Goal: Communication & Community: Connect with others

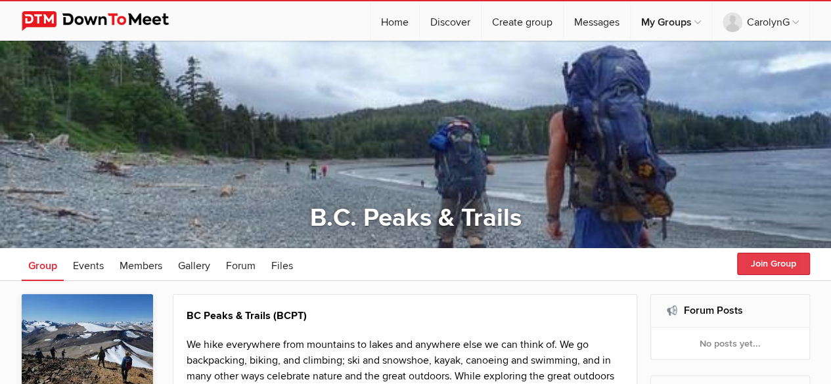
click at [752, 261] on button "Join Group" at bounding box center [773, 264] width 73 height 22
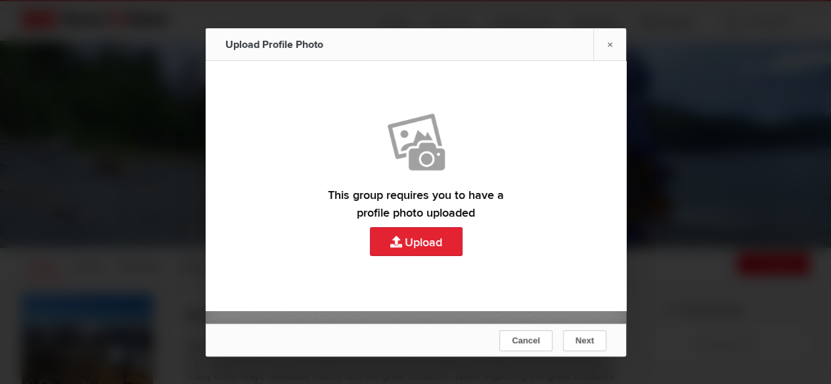
click at [410, 242] on link "Upload" at bounding box center [416, 176] width 420 height 231
click at [522, 341] on span "Cancel" at bounding box center [526, 341] width 28 height 10
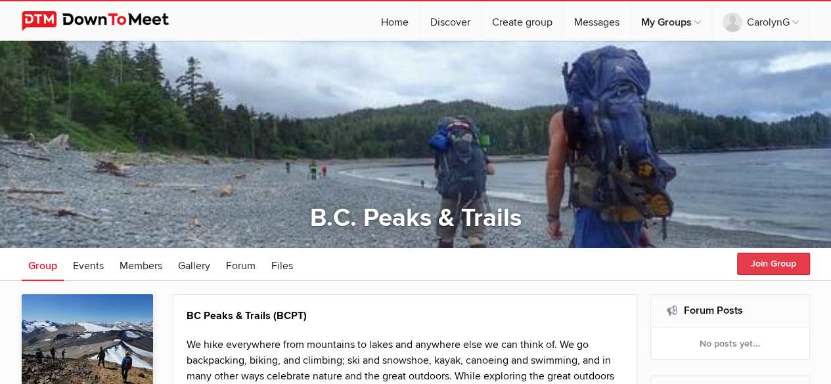
click at [765, 266] on button "Join Group" at bounding box center [773, 264] width 73 height 22
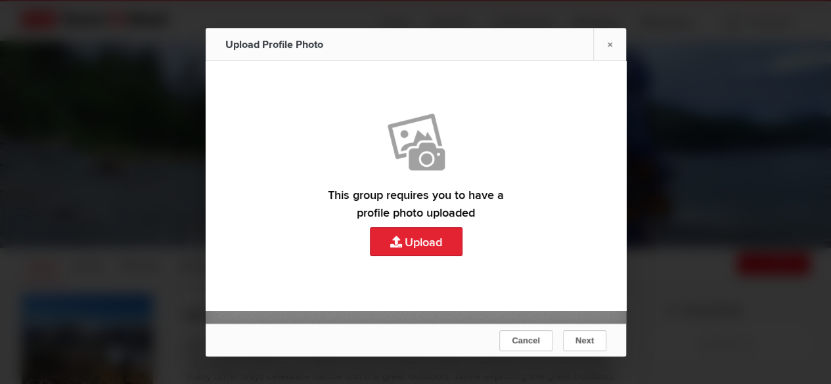
click at [436, 246] on link "Upload" at bounding box center [416, 176] width 420 height 231
type input "C:\fakepath\Superstitions.jpg"
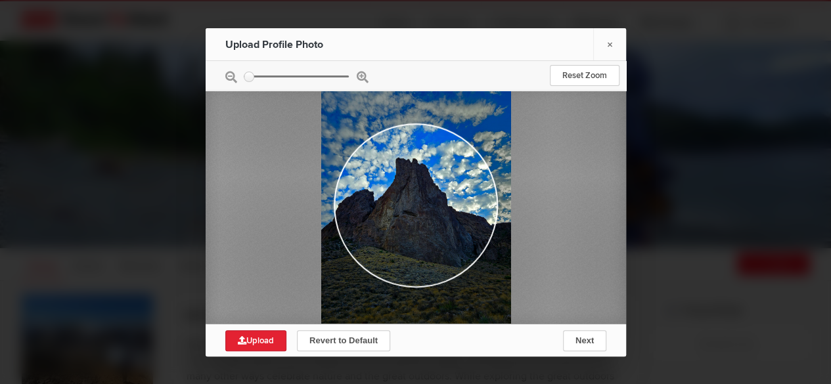
type input "0.1432"
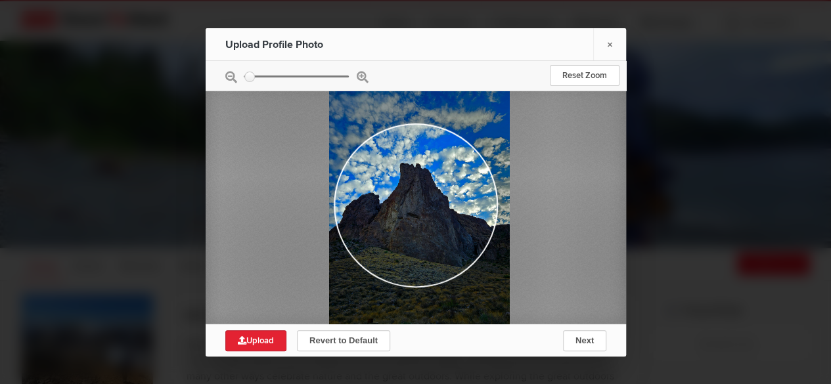
click at [425, 216] on div at bounding box center [418, 207] width 181 height 241
click at [578, 337] on span "Next" at bounding box center [584, 341] width 18 height 10
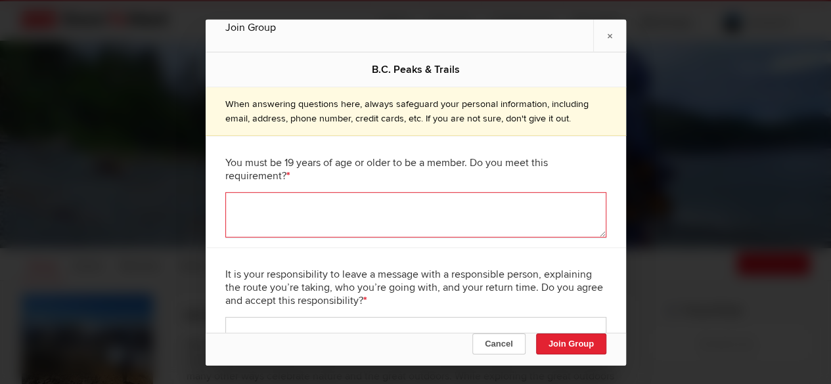
click at [493, 206] on textarea at bounding box center [415, 214] width 381 height 45
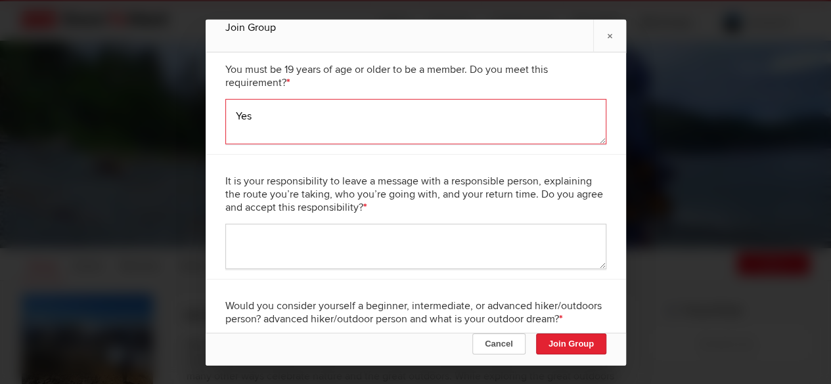
scroll to position [104, 0]
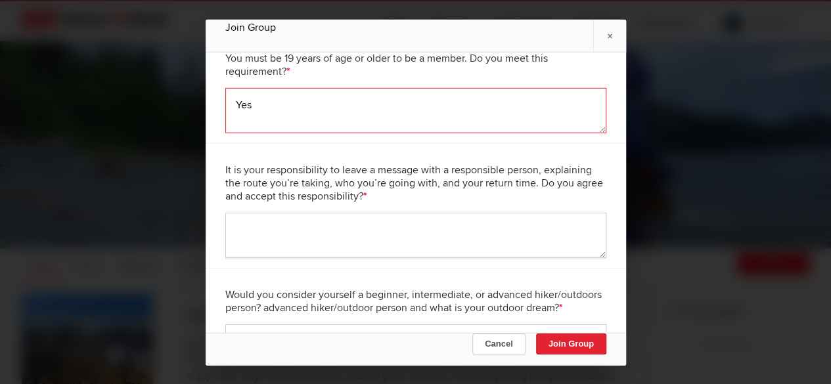
type textarea "Yes"
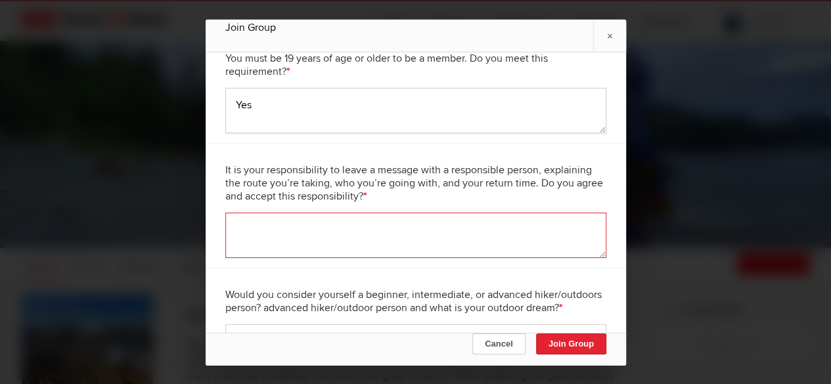
click at [456, 229] on textarea at bounding box center [415, 234] width 381 height 45
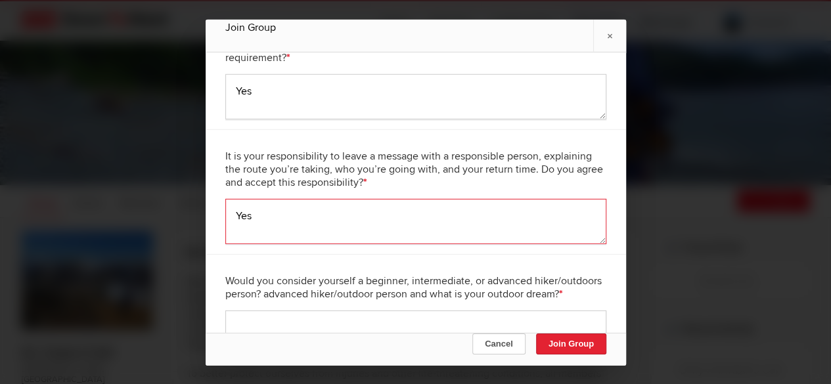
scroll to position [115, 0]
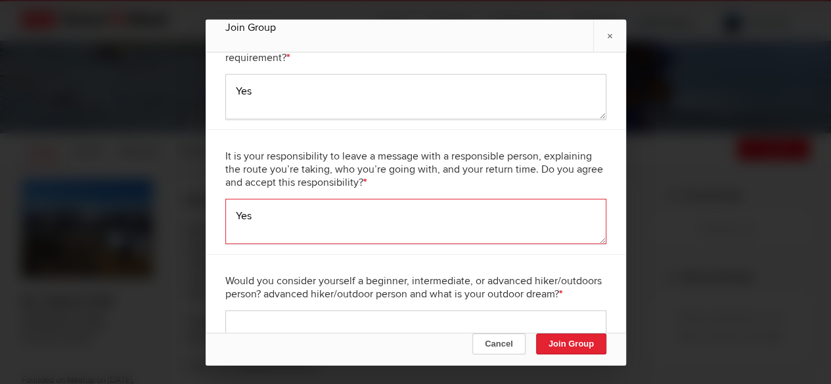
type textarea "Yes"
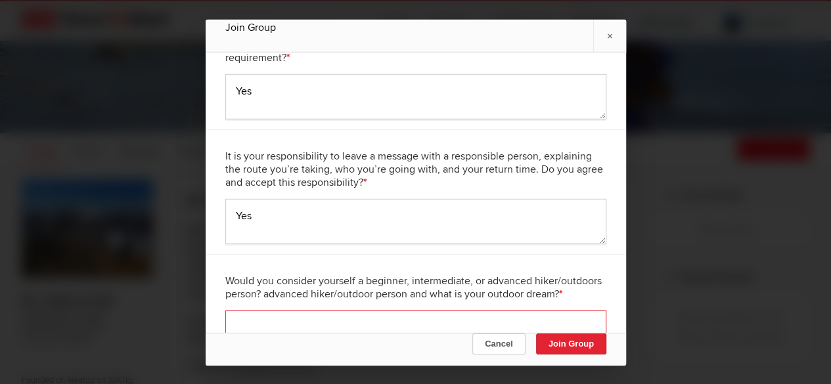
click at [367, 321] on textarea at bounding box center [415, 332] width 381 height 45
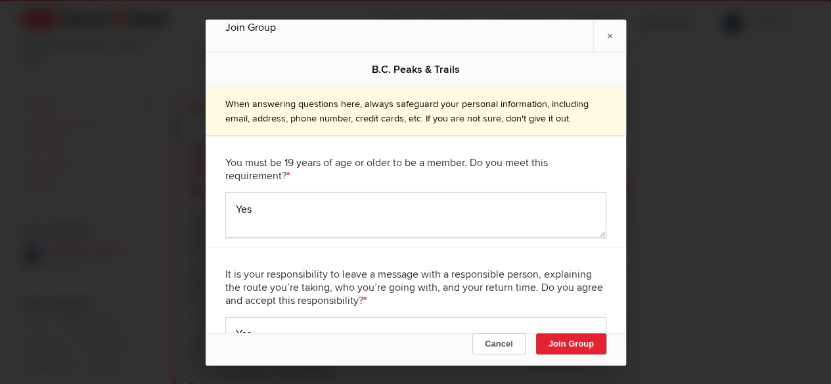
scroll to position [130, 0]
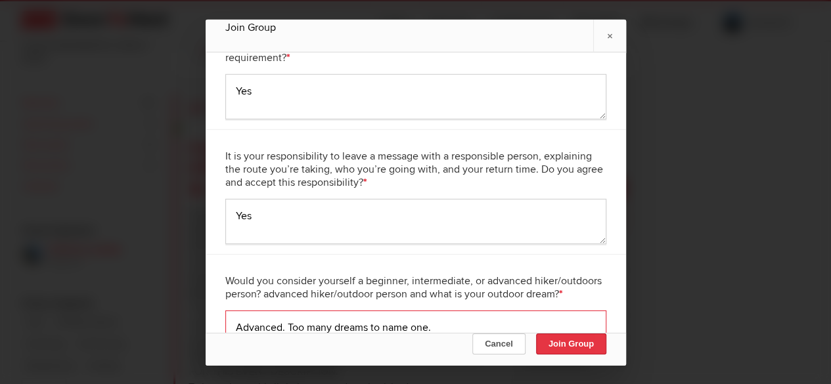
type textarea "Advanced. Too many dreams to name one."
click at [586, 349] on button "Join Group" at bounding box center [570, 343] width 70 height 21
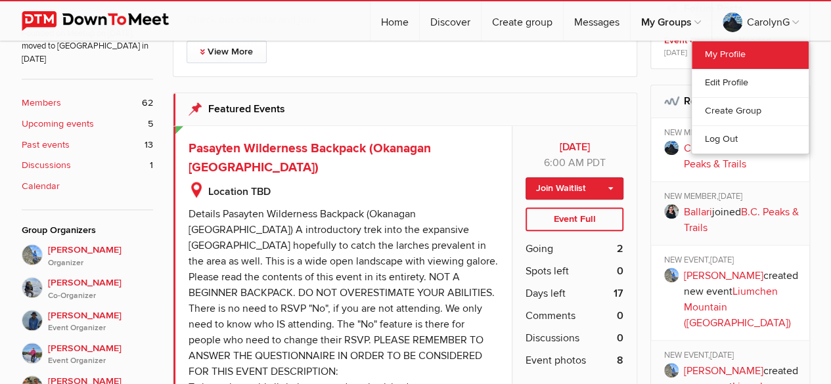
click at [722, 53] on link "My Profile" at bounding box center [750, 55] width 117 height 28
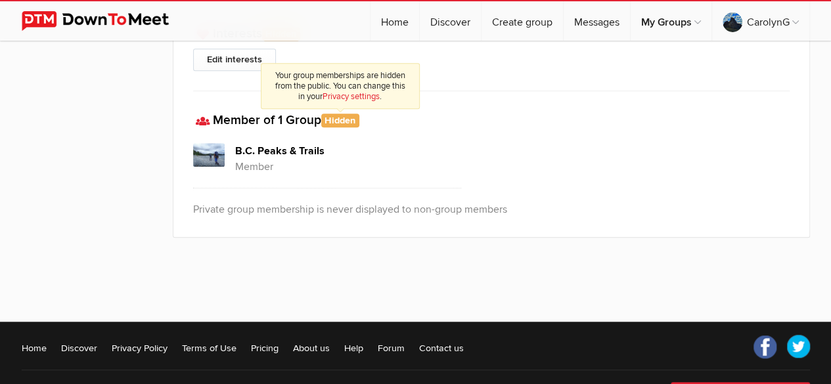
scroll to position [387, 0]
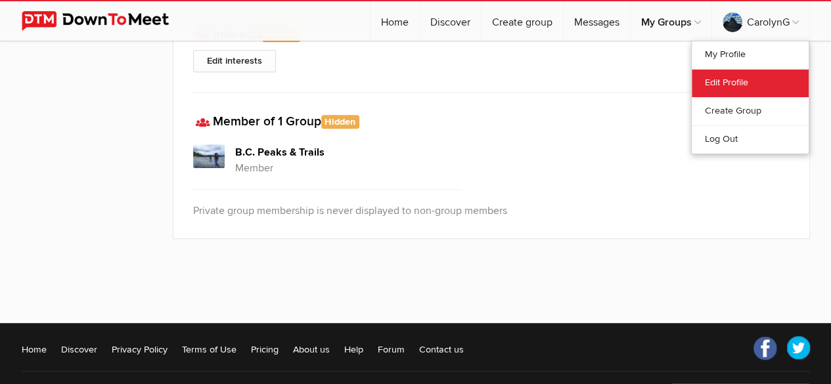
click at [730, 81] on link "Edit Profile" at bounding box center [750, 83] width 117 height 28
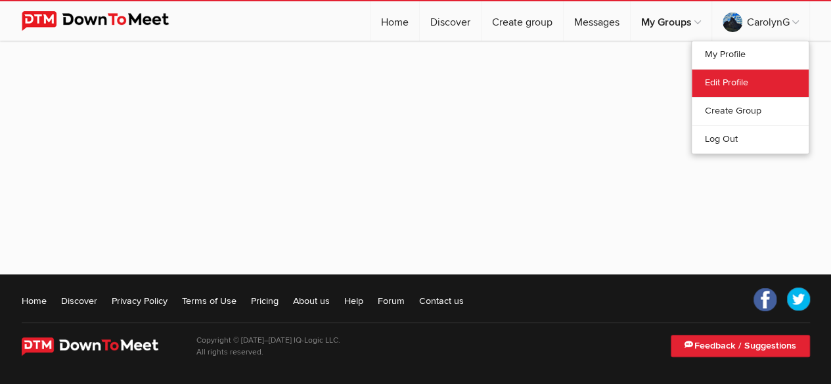
select select
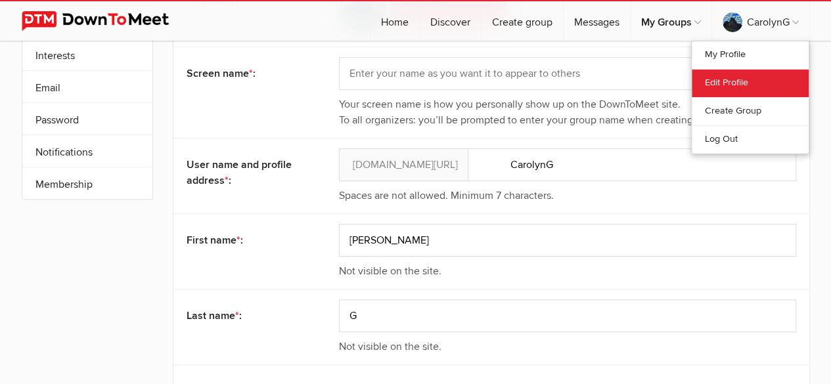
scroll to position [387, 0]
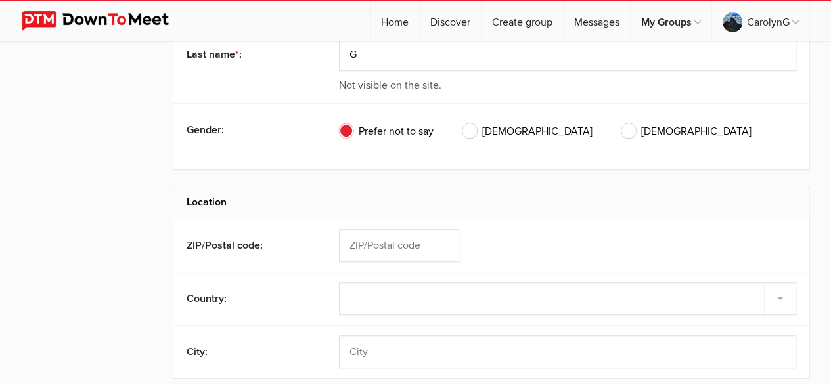
click at [621, 129] on span "[DEMOGRAPHIC_DATA]" at bounding box center [686, 131] width 130 height 16
click at [621, 123] on input "[DEMOGRAPHIC_DATA]" at bounding box center [621, 123] width 1 height 1
radio input "true"
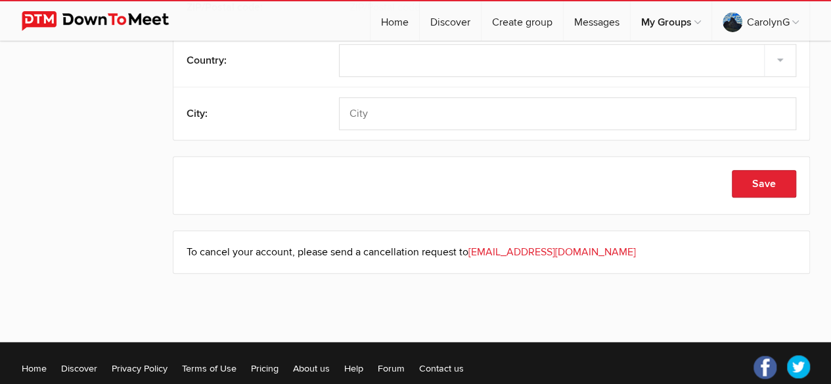
scroll to position [623, 0]
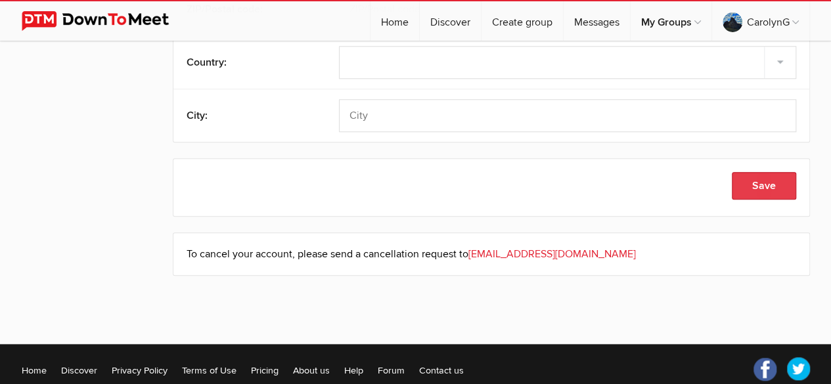
click at [748, 174] on button "Save" at bounding box center [764, 186] width 64 height 28
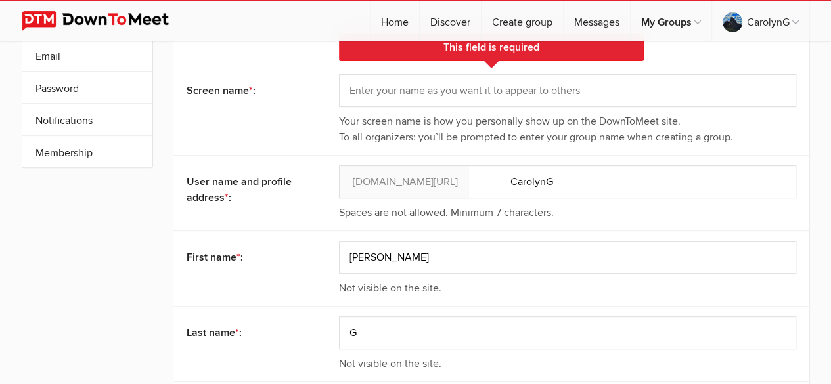
scroll to position [0, 0]
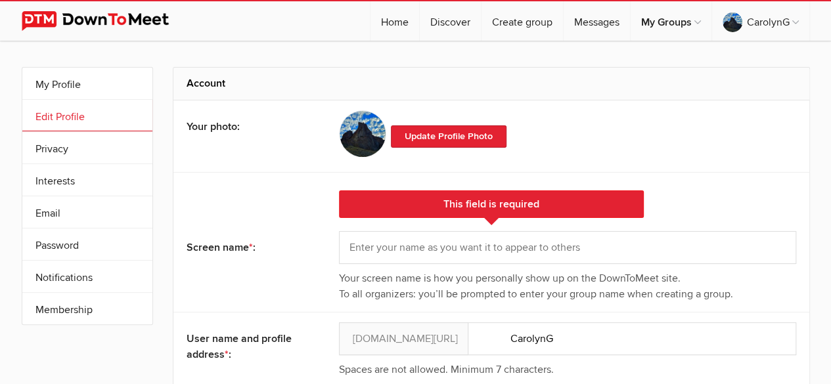
click at [367, 125] on img at bounding box center [362, 133] width 47 height 47
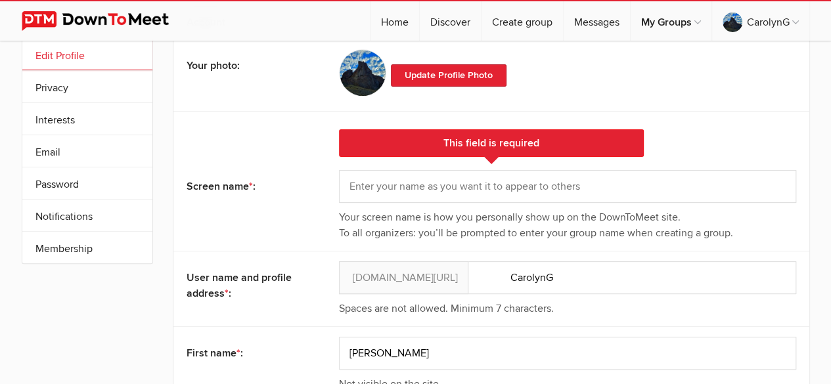
scroll to position [62, 0]
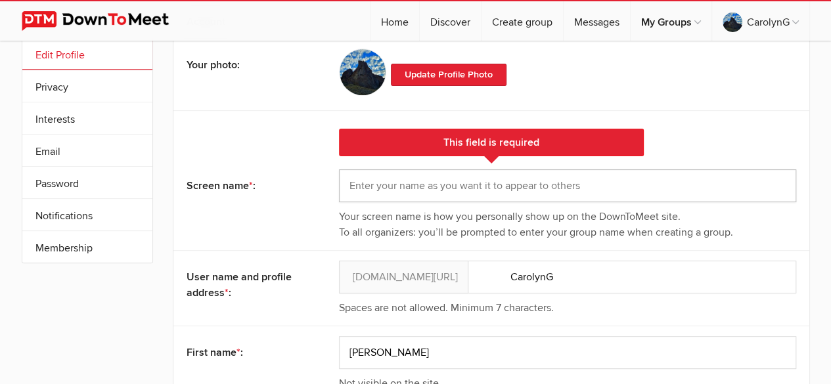
click at [504, 190] on input "text" at bounding box center [567, 185] width 457 height 33
type input "[PERSON_NAME]"
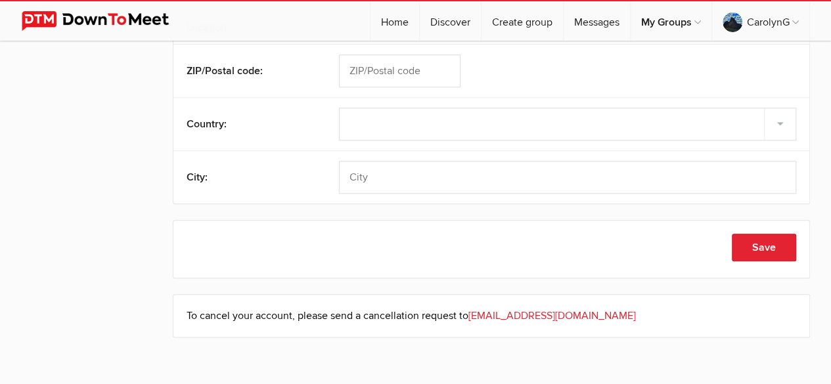
scroll to position [611, 0]
click at [750, 242] on button "Save" at bounding box center [764, 247] width 64 height 28
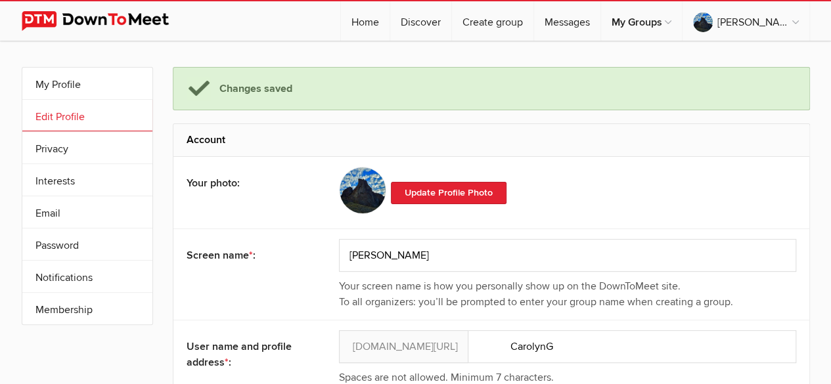
scroll to position [1, 0]
click at [581, 235] on div "Screen name * : [PERSON_NAME] Your screen name is how you personally show up on…" at bounding box center [491, 273] width 636 height 91
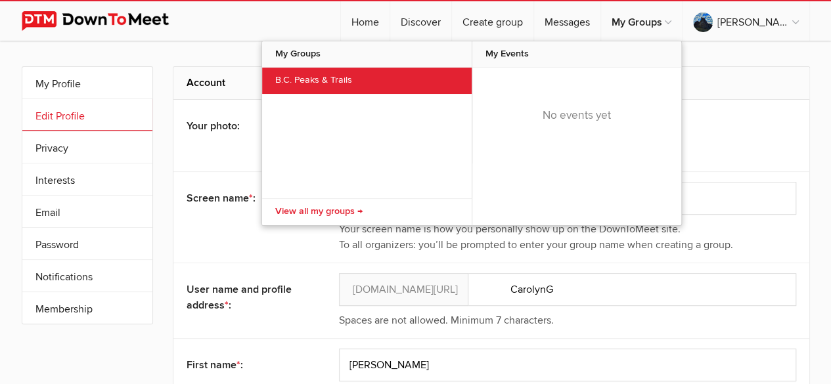
click at [379, 81] on link "B.C. Peaks & Trails" at bounding box center [367, 81] width 210 height 26
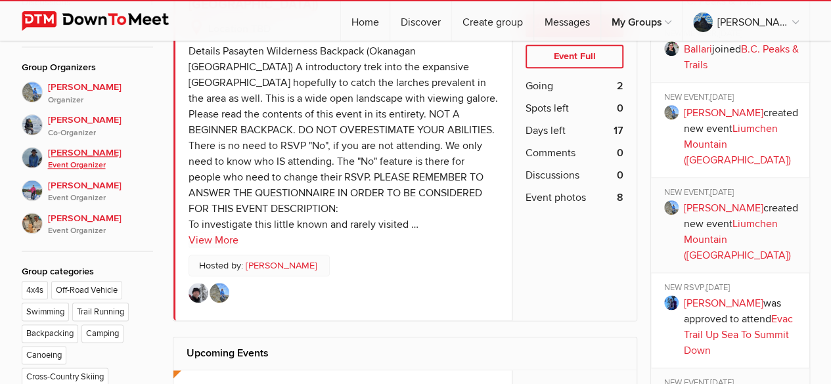
scroll to position [625, 0]
click at [198, 290] on img at bounding box center [199, 292] width 20 height 20
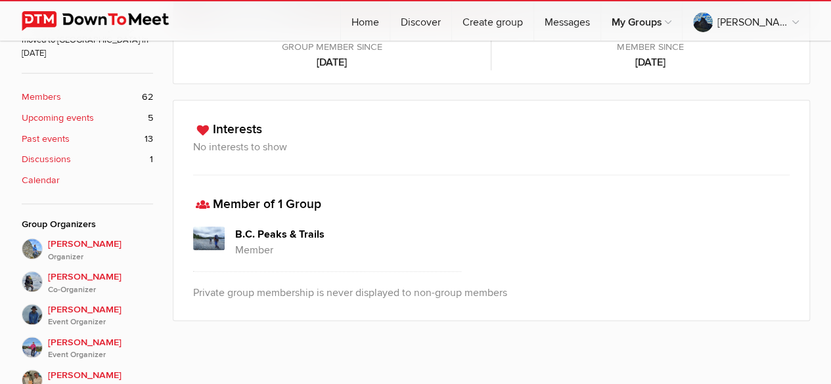
scroll to position [475, 0]
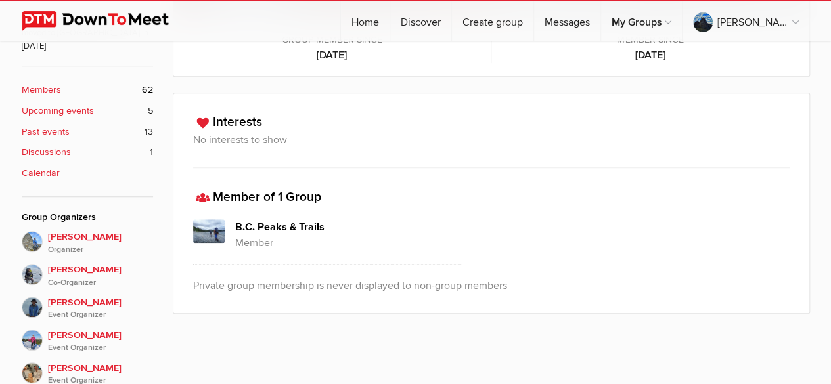
click at [43, 83] on b "Members" at bounding box center [41, 90] width 39 height 14
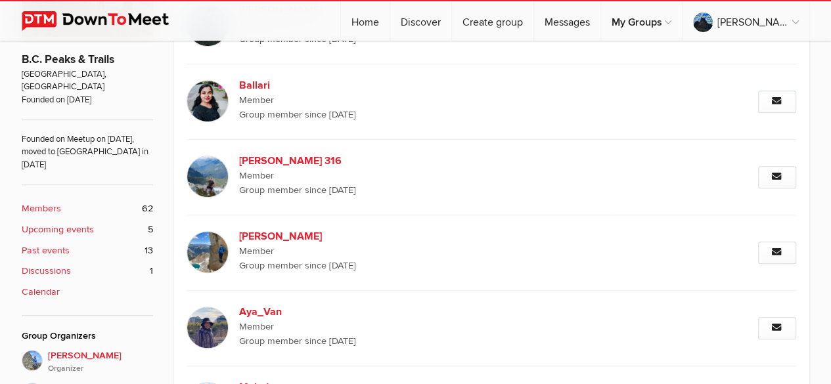
scroll to position [323, 0]
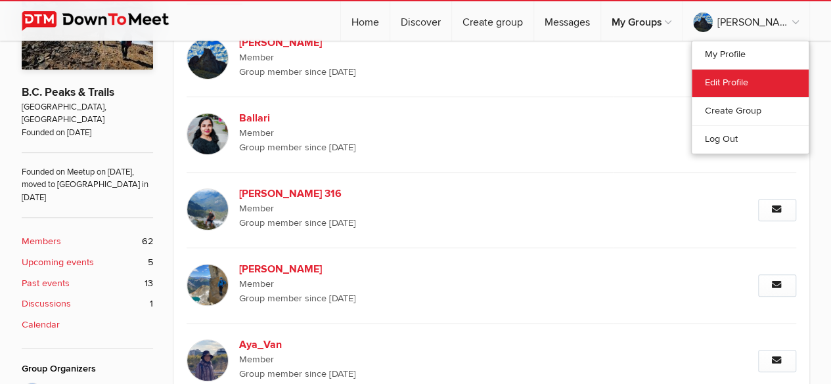
click at [720, 78] on link "Edit Profile" at bounding box center [750, 83] width 117 height 28
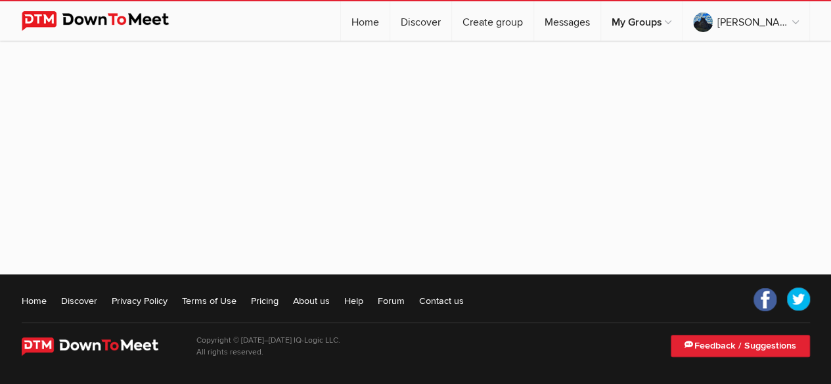
scroll to position [323, 0]
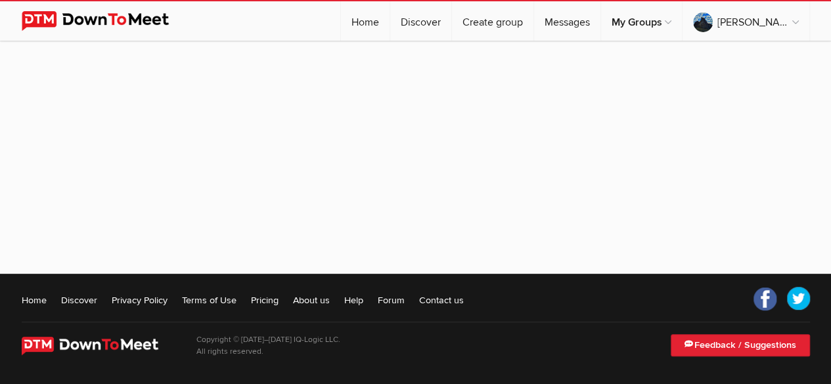
select select
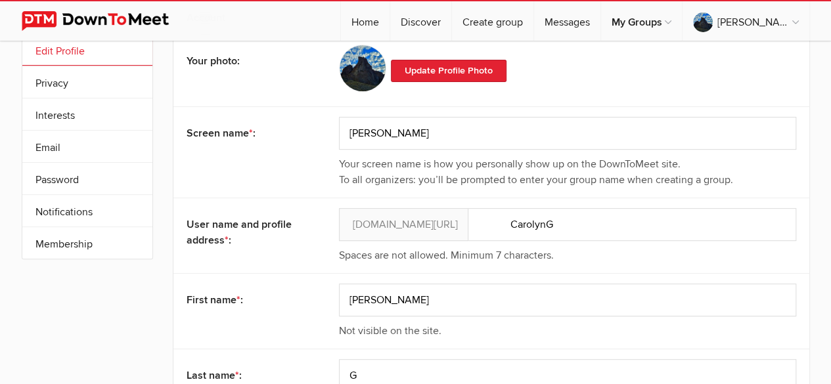
scroll to position [60, 0]
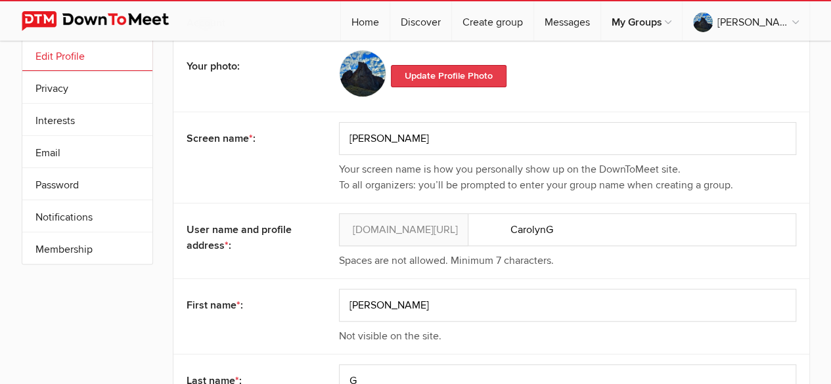
click at [434, 74] on link "Update Profile Photo" at bounding box center [449, 76] width 116 height 22
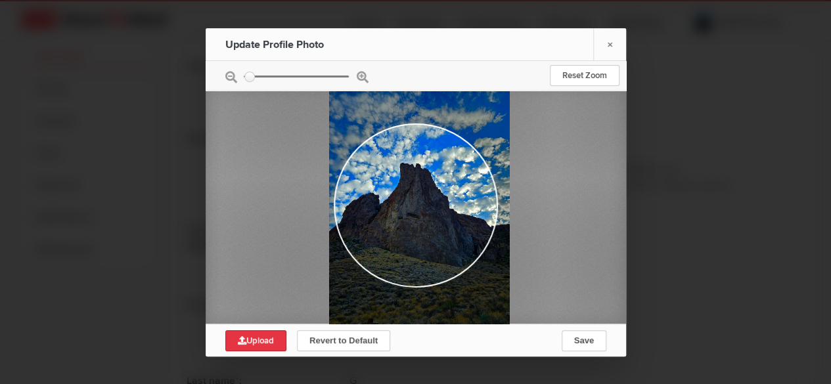
click at [279, 340] on link "Upload" at bounding box center [255, 340] width 61 height 21
type input "C:\fakepath\King's Canyon Sierras 2024.jpg"
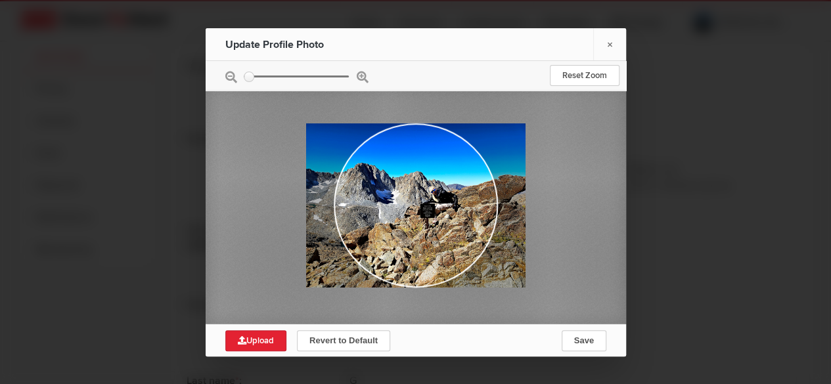
click at [361, 78] on div at bounding box center [416, 76] width 420 height 30
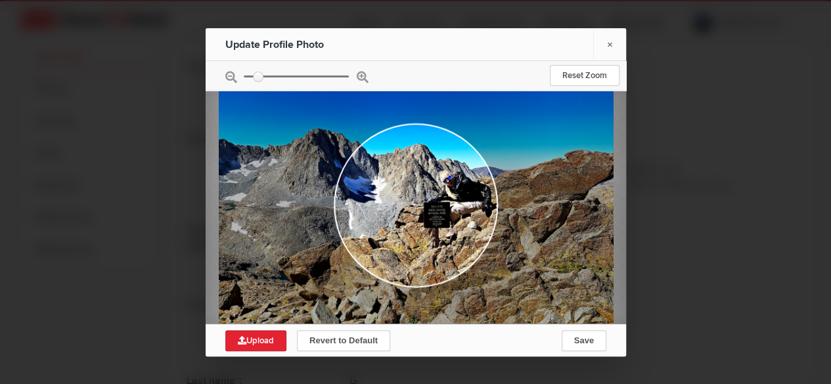
drag, startPoint x: 248, startPoint y: 75, endPoint x: 258, endPoint y: 69, distance: 11.5
type input "0.2602"
click at [258, 75] on input "zoom" at bounding box center [296, 76] width 105 height 2
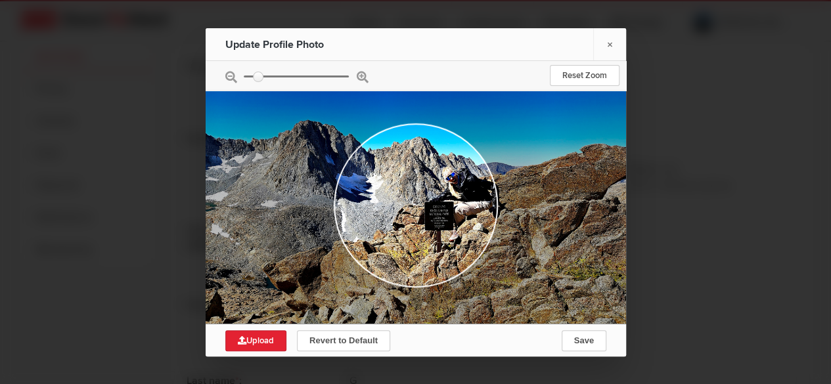
click at [256, 70] on div at bounding box center [416, 76] width 420 height 30
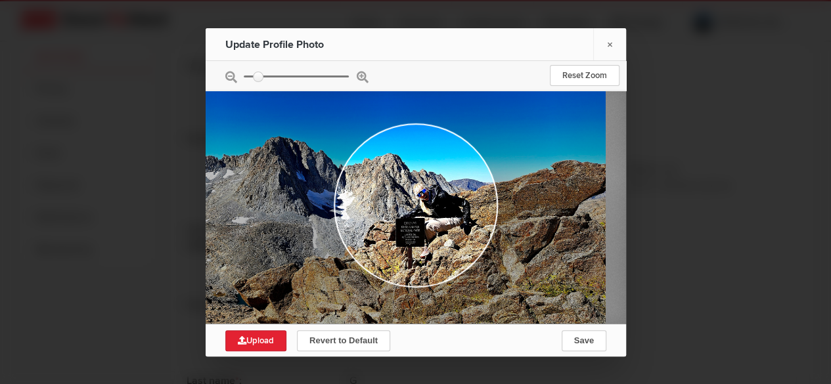
drag, startPoint x: 398, startPoint y: 139, endPoint x: 370, endPoint y: 154, distance: 31.8
click at [370, 154] on div at bounding box center [387, 222] width 438 height 328
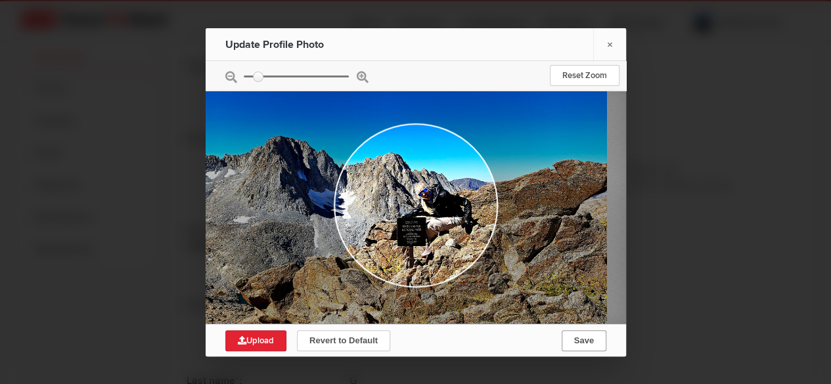
click at [589, 337] on span "Save" at bounding box center [583, 341] width 20 height 10
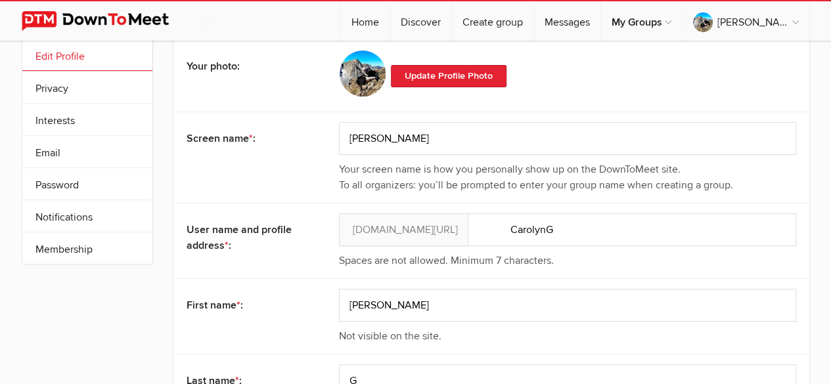
click at [357, 80] on img at bounding box center [362, 73] width 47 height 47
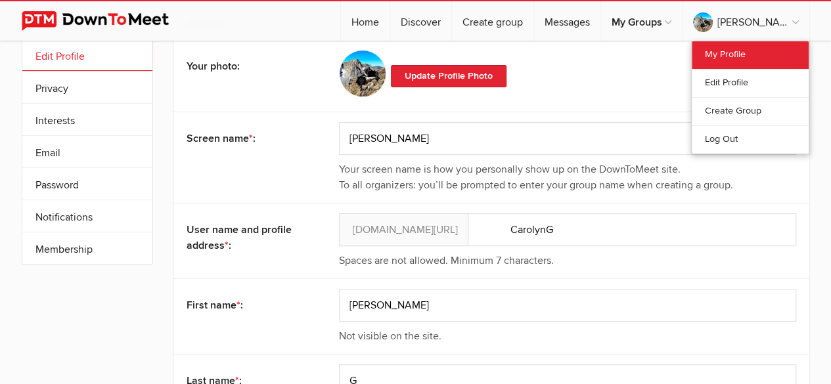
click at [734, 63] on link "My Profile" at bounding box center [750, 55] width 117 height 28
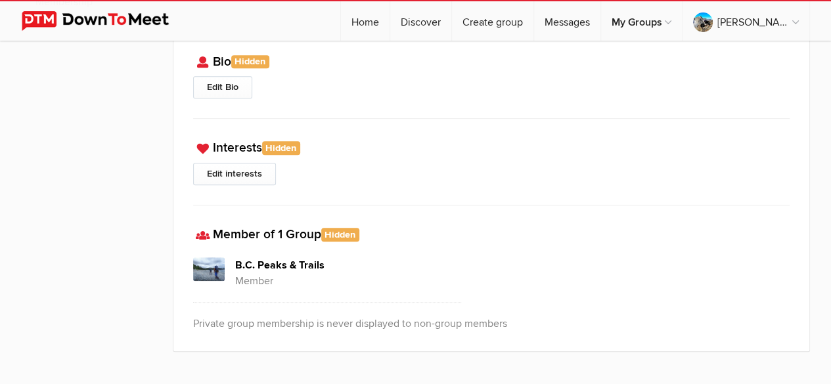
scroll to position [313, 0]
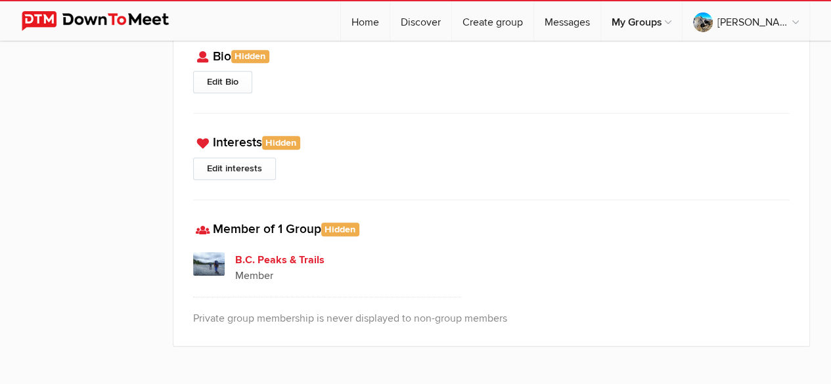
click at [300, 254] on h4 "B.C. Peaks & Trails" at bounding box center [348, 260] width 227 height 16
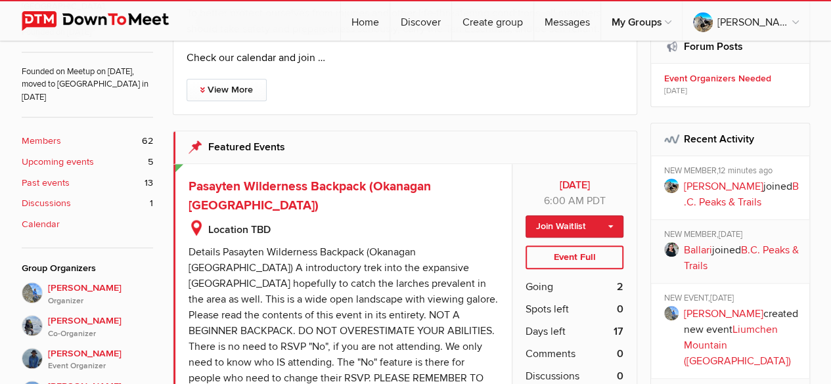
scroll to position [468, 0]
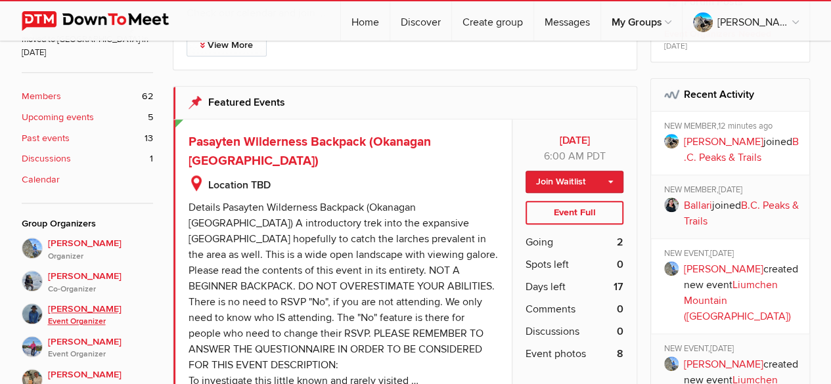
click at [66, 302] on span "Reiko T Event Organizer" at bounding box center [100, 315] width 105 height 26
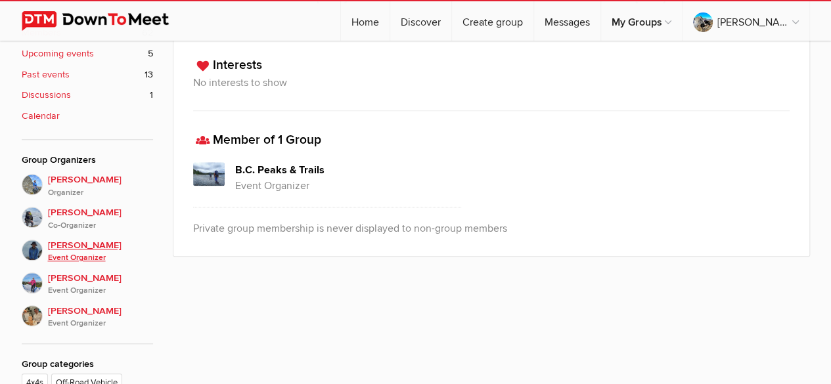
scroll to position [535, 0]
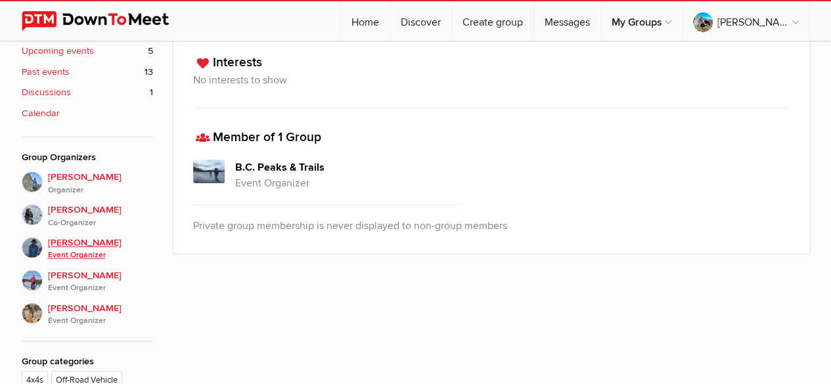
click at [66, 302] on span "[PERSON_NAME] Event Organizer" at bounding box center [100, 315] width 105 height 26
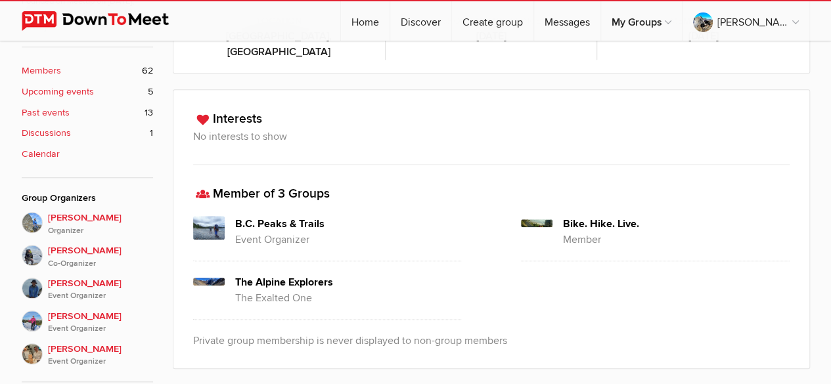
scroll to position [497, 0]
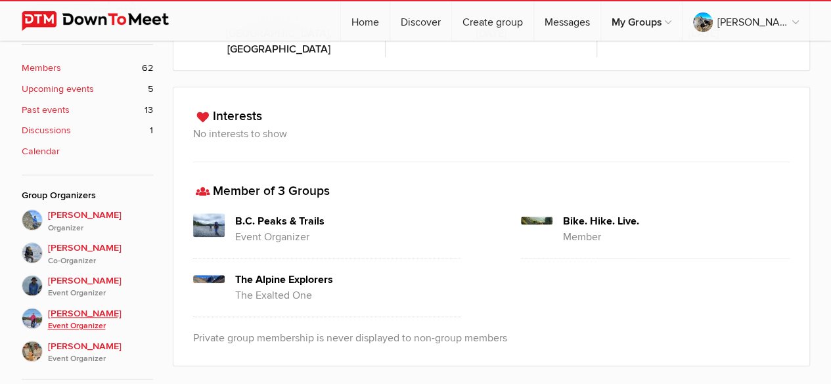
click at [71, 307] on span "[PERSON_NAME] L Event Organizer" at bounding box center [100, 320] width 105 height 26
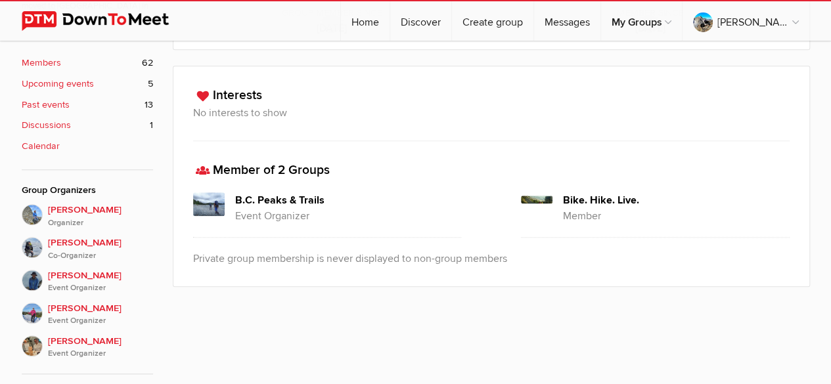
scroll to position [502, 0]
click at [72, 236] on span "[PERSON_NAME] Co-Organizer" at bounding box center [100, 249] width 105 height 26
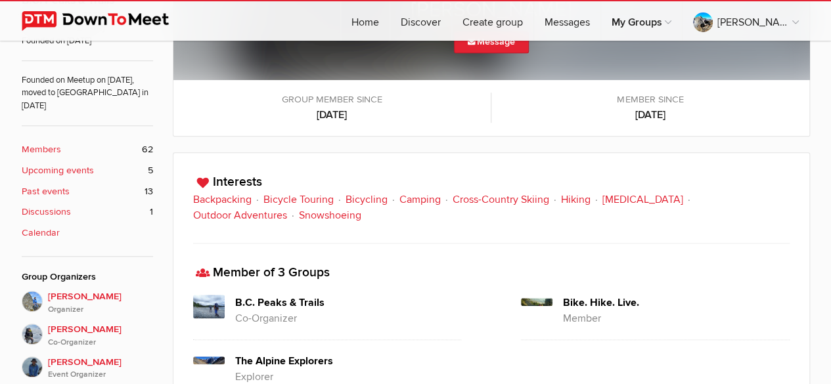
scroll to position [416, 0]
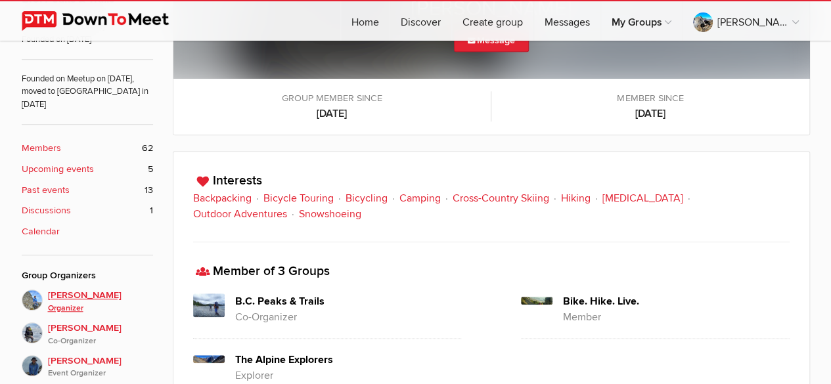
click at [68, 288] on span "[PERSON_NAME]" at bounding box center [100, 301] width 105 height 26
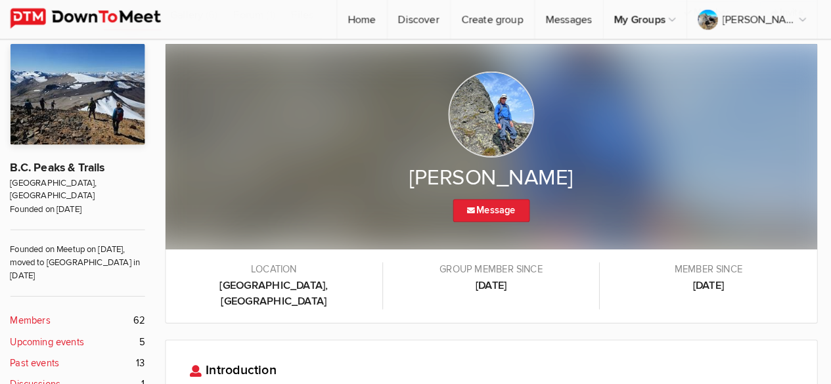
scroll to position [248, 0]
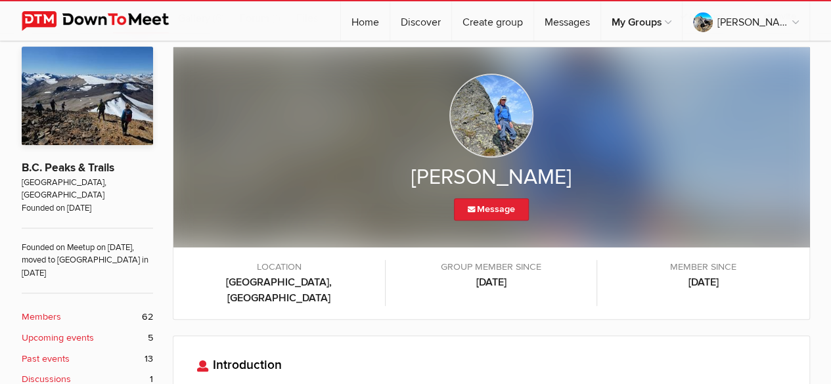
click at [36, 310] on b "Members" at bounding box center [41, 317] width 39 height 14
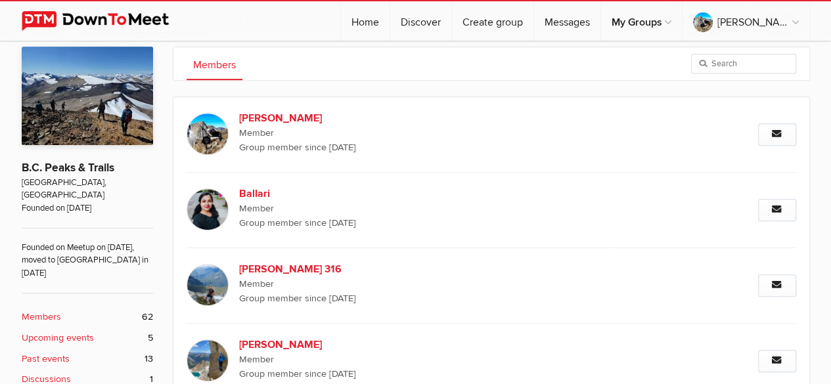
scroll to position [248, 0]
click at [263, 114] on b "[PERSON_NAME]" at bounding box center [351, 118] width 225 height 16
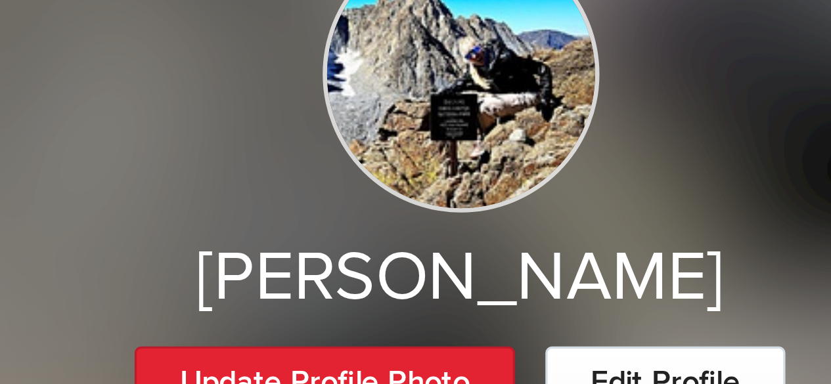
scroll to position [248, 0]
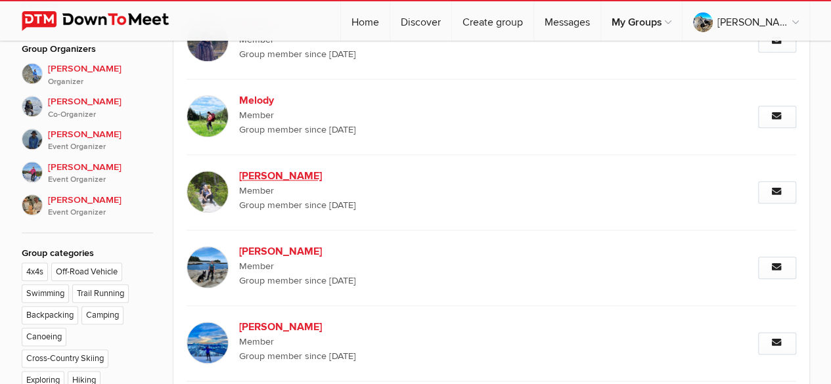
scroll to position [644, 0]
click at [252, 170] on b "[PERSON_NAME]" at bounding box center [351, 176] width 225 height 16
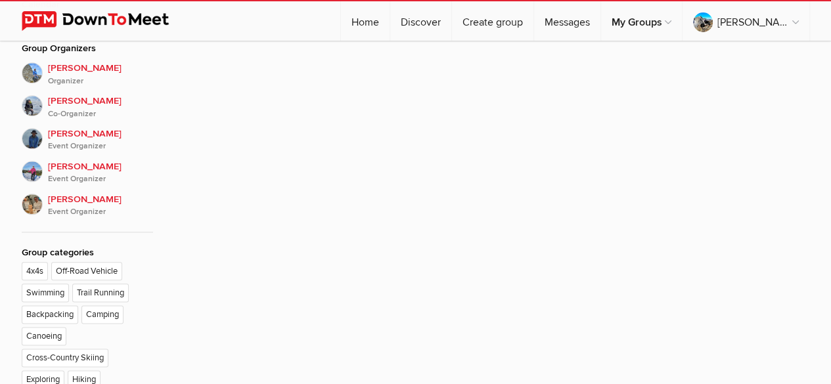
scroll to position [248, 0]
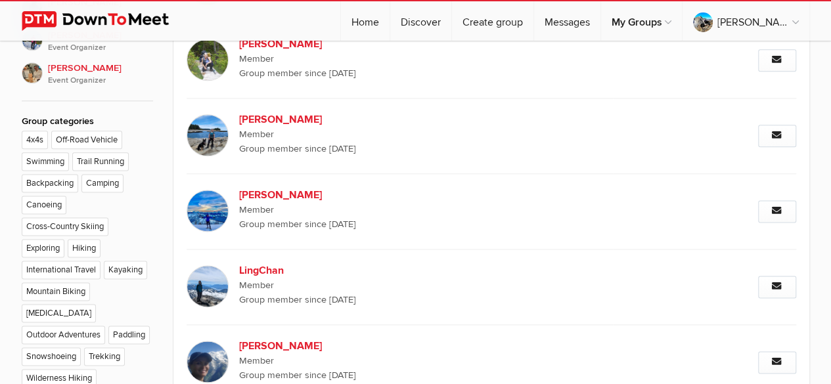
scroll to position [248, 0]
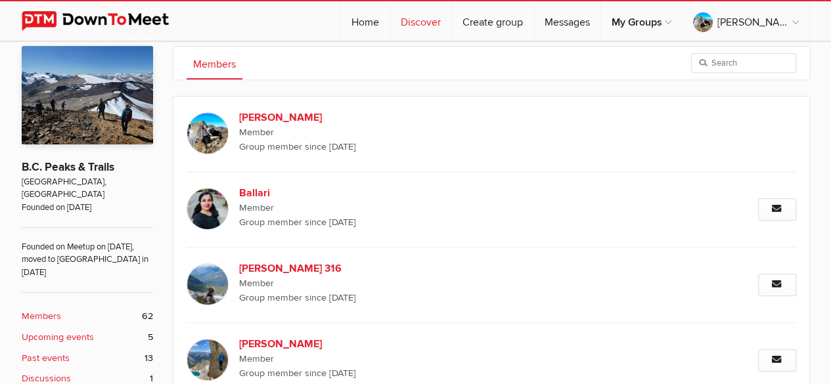
click at [451, 22] on link "Discover" at bounding box center [420, 20] width 61 height 39
select select "null"
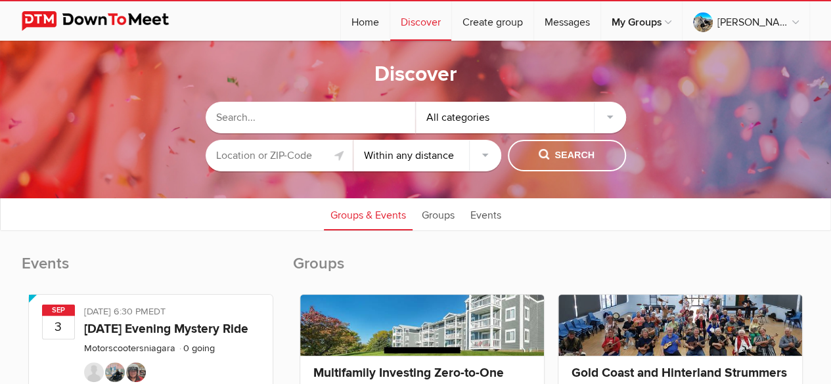
click at [339, 123] on input "text" at bounding box center [311, 118] width 210 height 32
type input "h"
type input "trail running"
click at [608, 118] on div "All categories" at bounding box center [521, 118] width 210 height 32
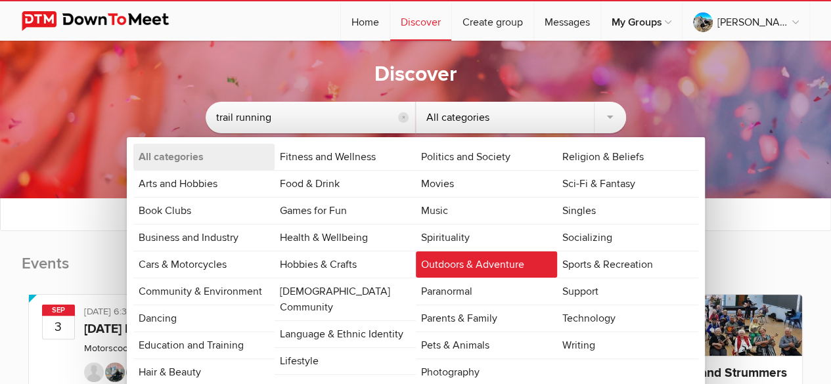
click at [480, 265] on link "Outdoors & Adventure" at bounding box center [486, 265] width 141 height 26
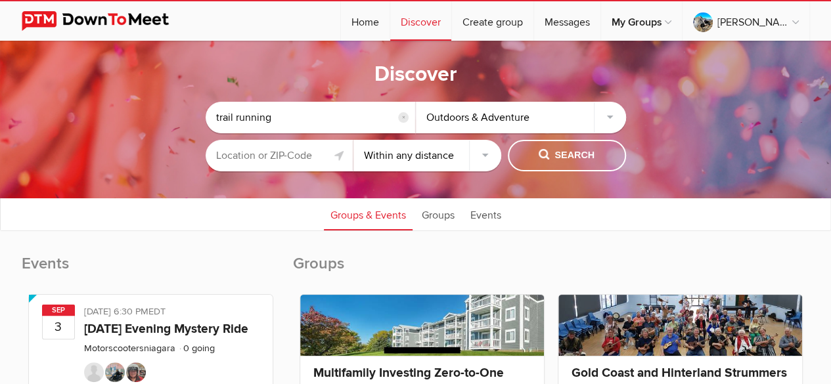
click at [311, 154] on input "text" at bounding box center [280, 156] width 148 height 32
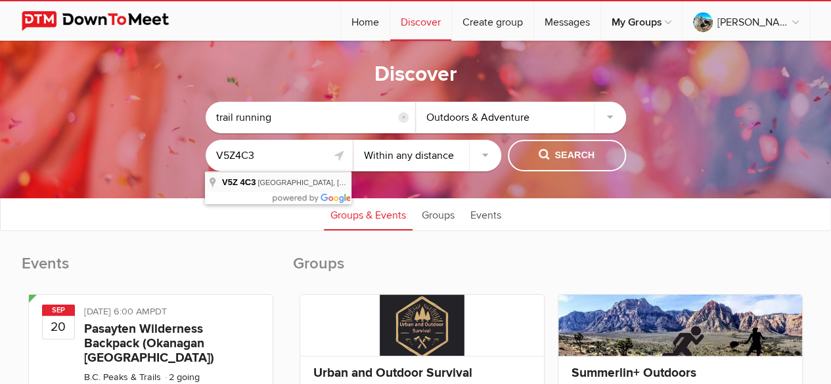
type input "[STREET_ADDRESS]"
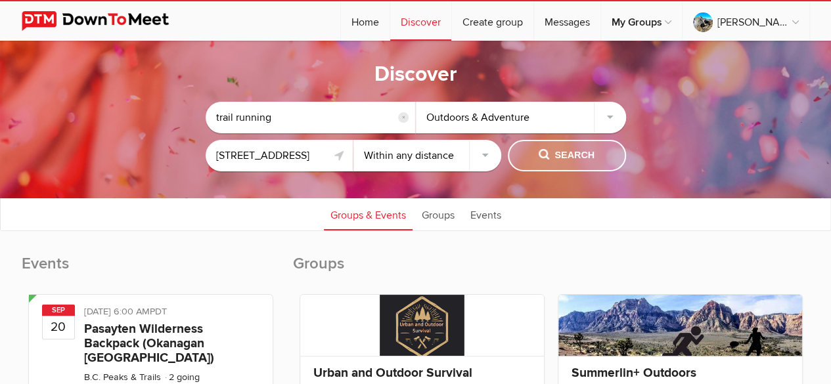
click at [556, 160] on span "Search" at bounding box center [567, 155] width 56 height 14
click at [549, 153] on span "Search" at bounding box center [567, 155] width 56 height 14
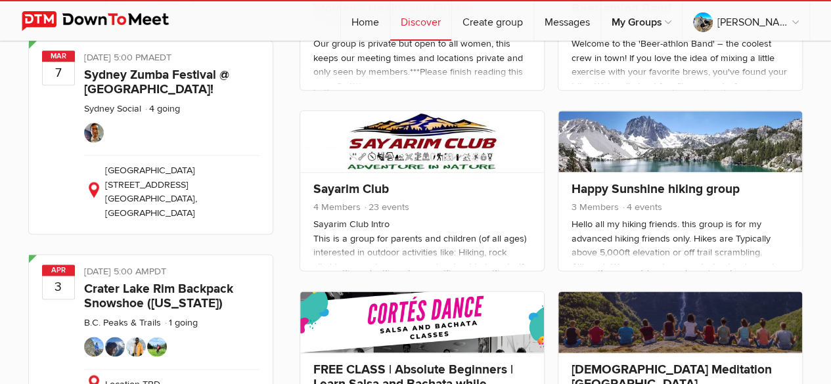
scroll to position [729, 0]
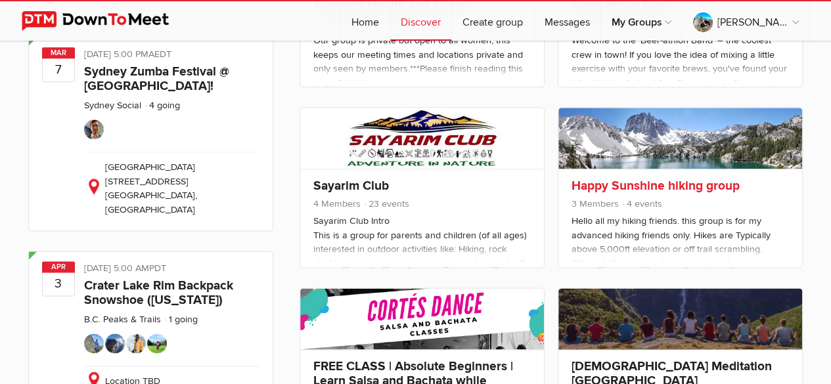
click at [620, 170] on div "Happy Sunshine hiking group 3 Members 4 events Hello all my hiking friends. thi…" at bounding box center [680, 218] width 244 height 99
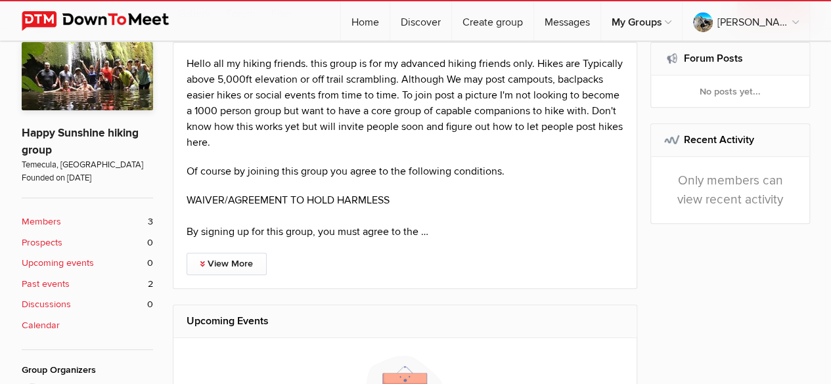
scroll to position [253, 0]
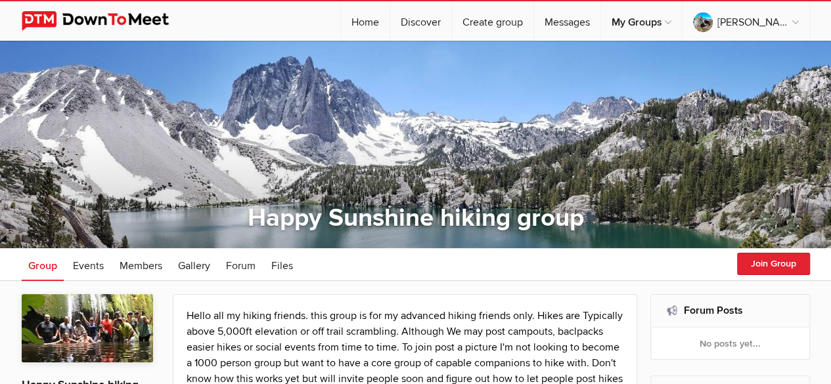
select select "null"
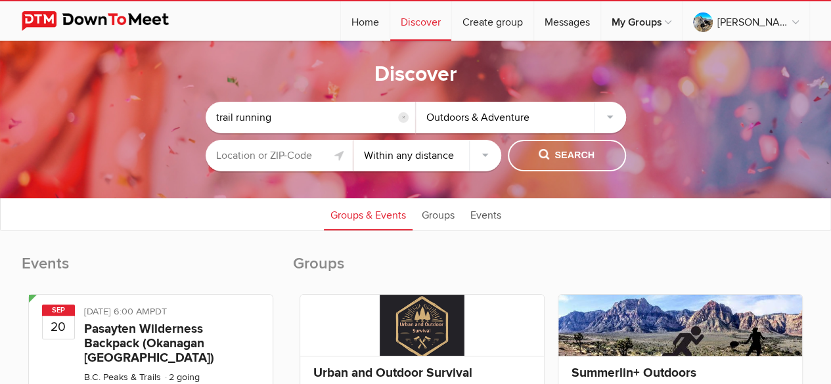
click at [269, 162] on input "text" at bounding box center [280, 156] width 148 height 32
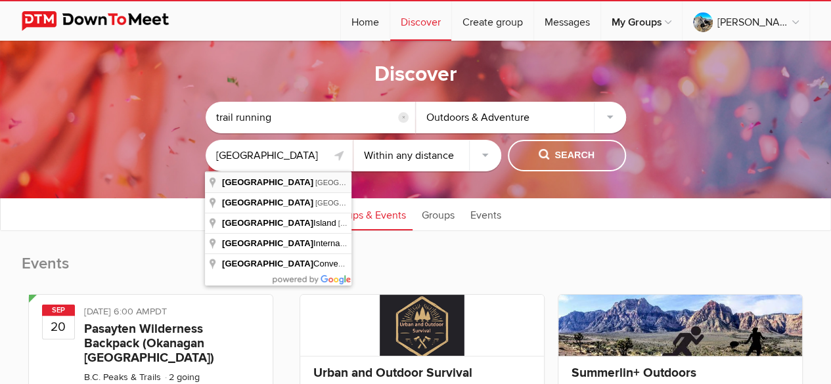
type input "[GEOGRAPHIC_DATA], [GEOGRAPHIC_DATA], [GEOGRAPHIC_DATA]"
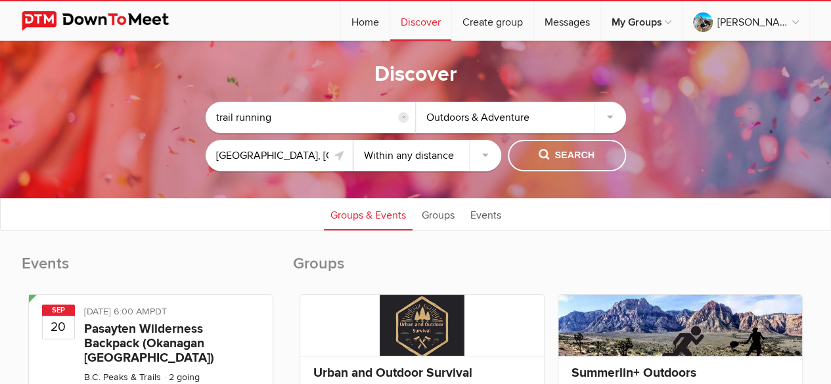
click at [486, 154] on select "Within 10 miles Within 25 miles Within 50 miles Within 100 miles Within any dis…" at bounding box center [427, 156] width 148 height 32
select select "10"
click at [353, 140] on select "Within 10 miles Within 25 miles Within 50 miles Within 100 miles Within any dis…" at bounding box center [427, 156] width 148 height 32
click at [551, 155] on span "Search" at bounding box center [567, 155] width 56 height 14
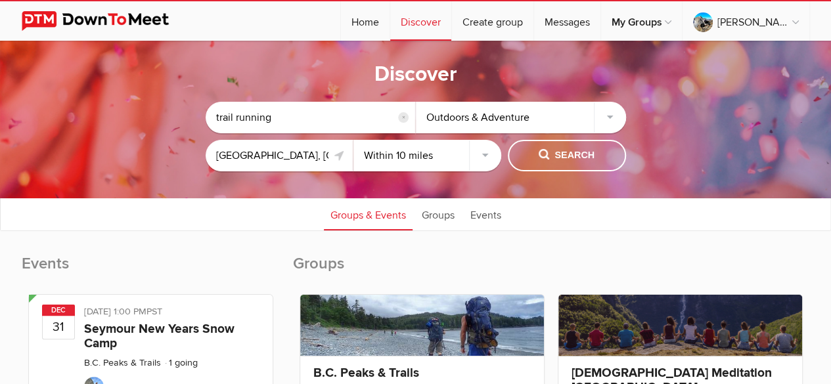
click at [464, 118] on div "Outdoors & Adventure" at bounding box center [521, 118] width 210 height 32
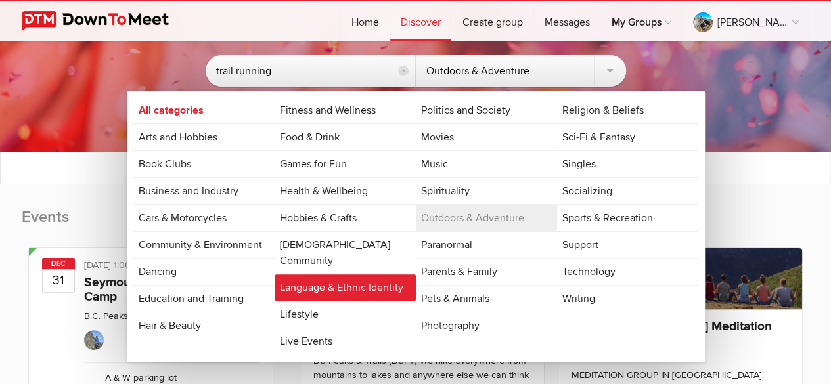
scroll to position [46, 0]
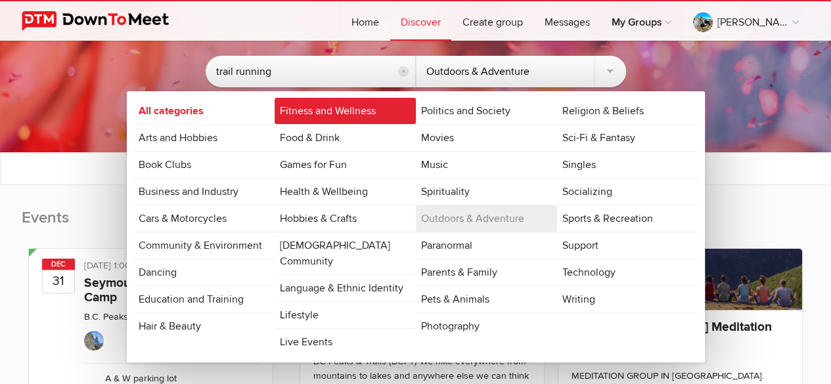
click at [330, 109] on link "Fitness and Wellness" at bounding box center [345, 111] width 141 height 26
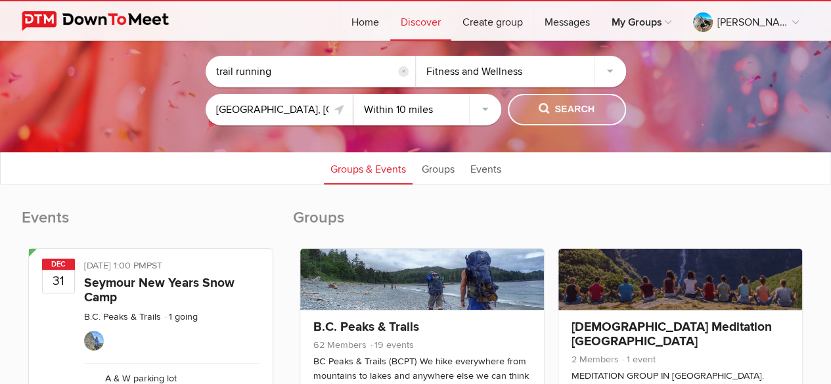
click at [552, 104] on span "Search" at bounding box center [567, 109] width 56 height 14
click at [435, 176] on link "Groups" at bounding box center [438, 168] width 46 height 33
